Goal: Transaction & Acquisition: Book appointment/travel/reservation

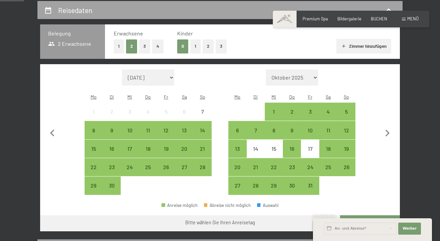
scroll to position [130, 0]
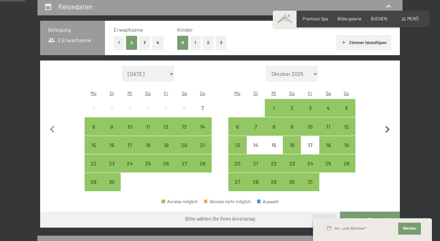
click at [384, 123] on icon "button" at bounding box center [387, 130] width 14 height 14
select select "2025-10-01"
select select "2025-11-01"
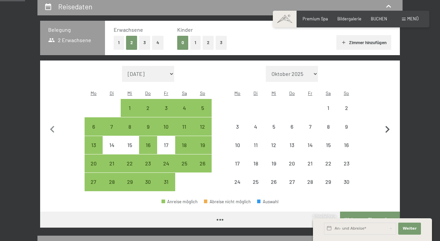
click at [384, 123] on icon "button" at bounding box center [387, 130] width 14 height 14
select select "2025-11-01"
select select "2025-12-01"
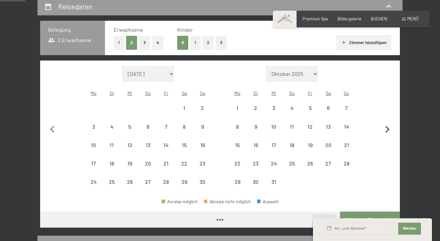
select select "2025-11-01"
select select "2025-12-01"
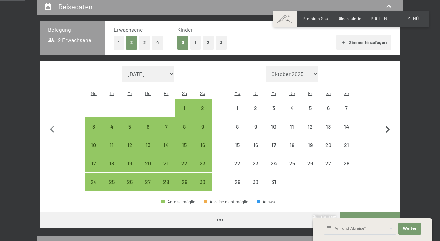
click at [384, 123] on icon "button" at bounding box center [387, 130] width 14 height 14
select select "2025-12-01"
select select "2026-01-01"
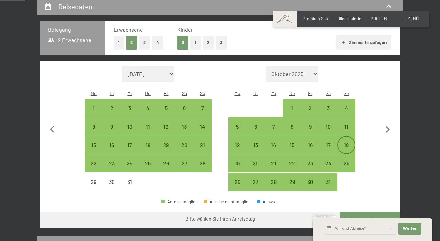
click at [342, 142] on div "18" at bounding box center [346, 150] width 17 height 17
select select "2025-12-01"
select select "2026-01-01"
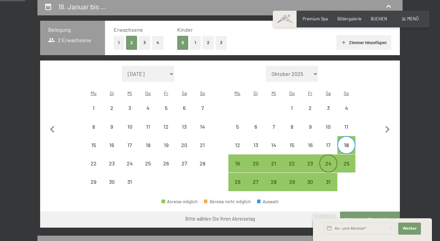
click at [328, 161] on div "24" at bounding box center [328, 169] width 17 height 17
select select "2025-12-01"
select select "2026-01-01"
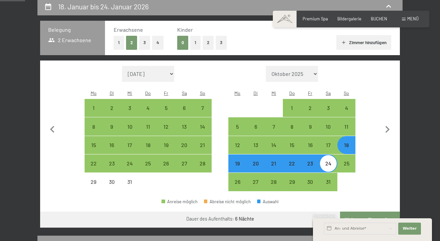
click at [311, 161] on div "23" at bounding box center [309, 169] width 17 height 17
select select "2025-12-01"
select select "2026-01-01"
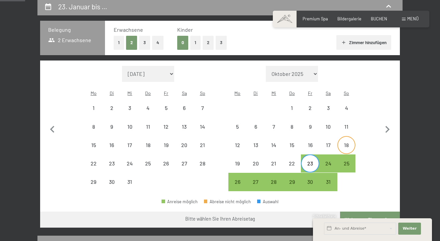
click at [348, 142] on div "18" at bounding box center [346, 150] width 17 height 17
select select "2025-12-01"
select select "2026-01-01"
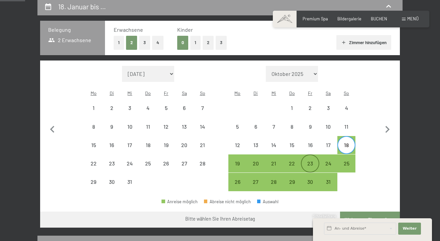
click at [310, 161] on div "23" at bounding box center [309, 169] width 17 height 17
select select "2025-12-01"
select select "2026-01-01"
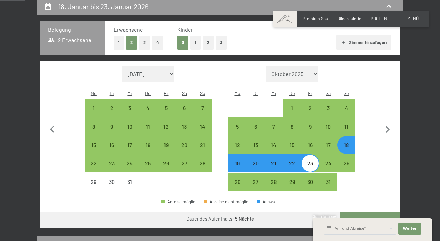
click at [353, 211] on button "Weiter zu „Zimmer“" at bounding box center [370, 219] width 60 height 16
select select "2025-12-01"
select select "2026-01-01"
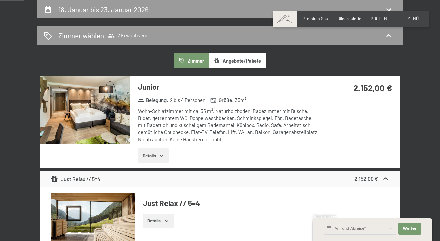
scroll to position [120, 0]
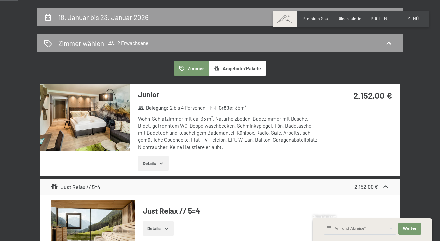
click at [107, 133] on img at bounding box center [85, 117] width 90 height 67
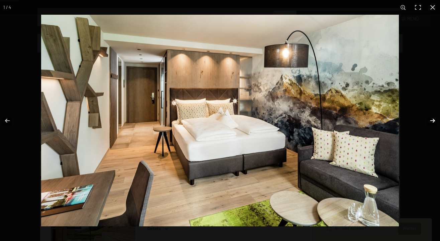
click at [431, 120] on button "button" at bounding box center [427, 120] width 23 height 33
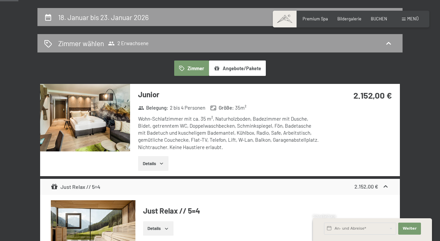
click at [0, 0] on button "button" at bounding box center [0, 0] width 0 height 0
click at [317, 19] on span "Premium Spa" at bounding box center [314, 17] width 25 height 5
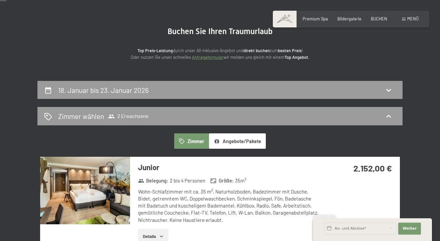
scroll to position [41, 0]
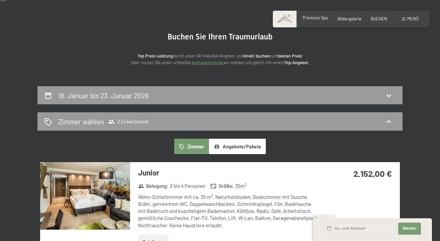
click at [309, 18] on span "Premium Spa" at bounding box center [314, 17] width 25 height 5
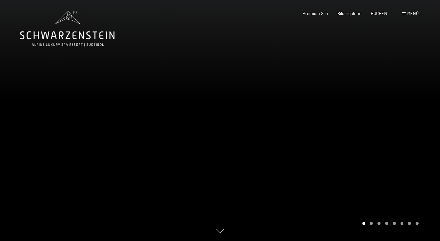
scroll to position [1, 0]
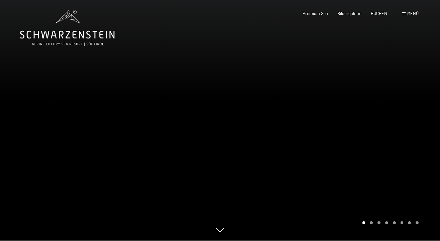
click at [234, 125] on div at bounding box center [330, 119] width 220 height 241
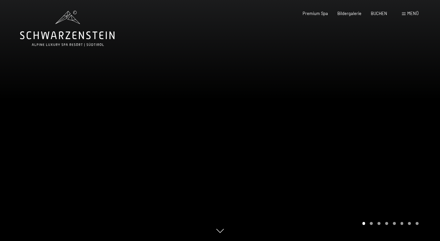
click at [312, 127] on div at bounding box center [330, 120] width 220 height 241
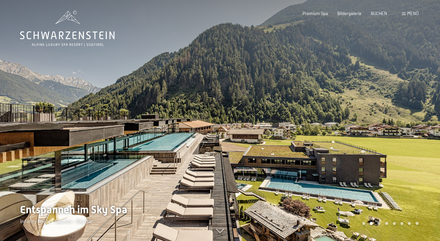
click at [315, 127] on div at bounding box center [330, 120] width 220 height 241
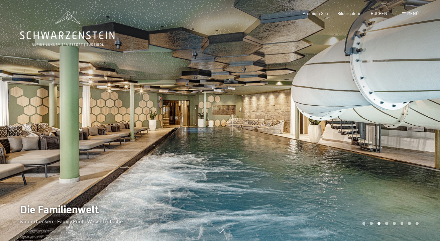
click at [316, 127] on div at bounding box center [330, 120] width 220 height 241
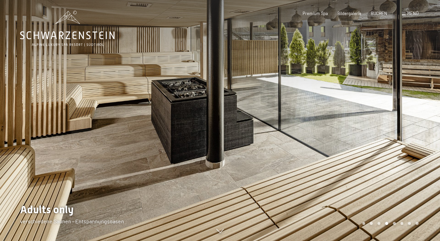
click at [316, 127] on div at bounding box center [330, 120] width 220 height 241
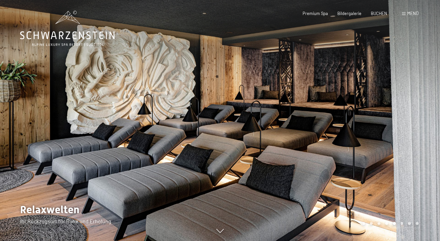
click at [316, 127] on div at bounding box center [330, 120] width 220 height 241
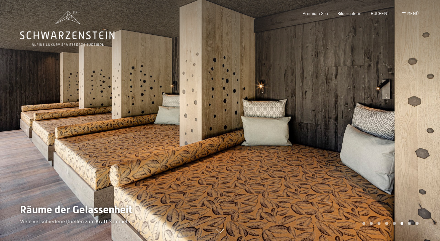
click at [316, 127] on div at bounding box center [330, 120] width 220 height 241
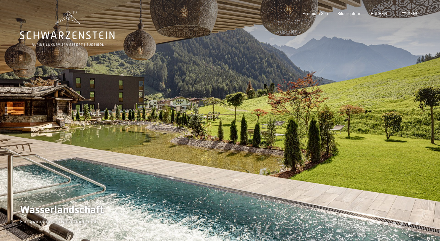
click at [316, 127] on div at bounding box center [330, 120] width 220 height 241
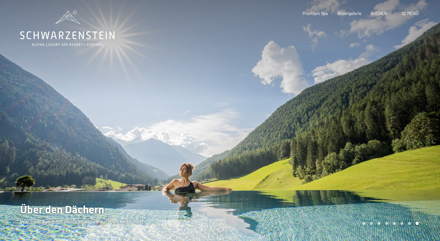
click at [311, 124] on div at bounding box center [330, 120] width 220 height 241
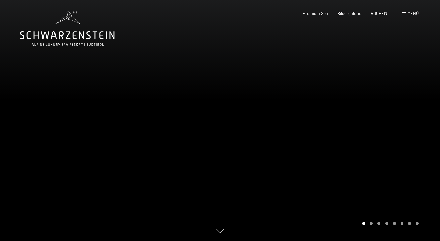
click at [311, 124] on div at bounding box center [330, 120] width 220 height 241
